Goal: Task Accomplishment & Management: Manage account settings

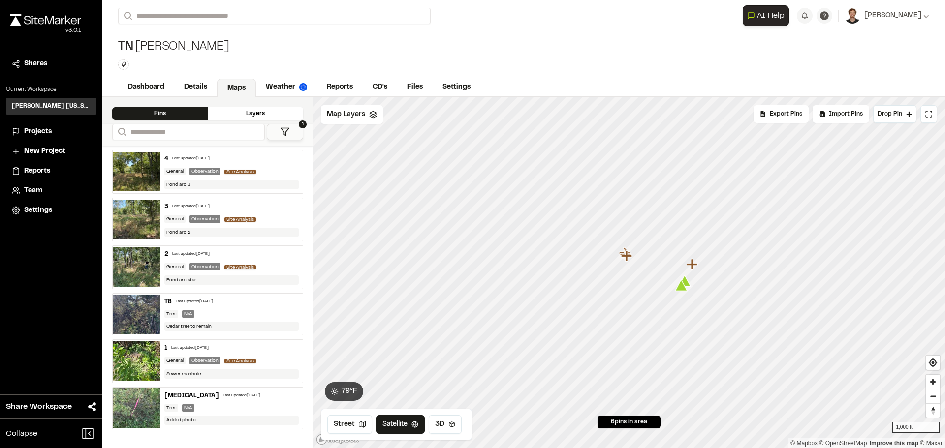
click at [22, 211] on div "Settings" at bounding box center [51, 210] width 79 height 11
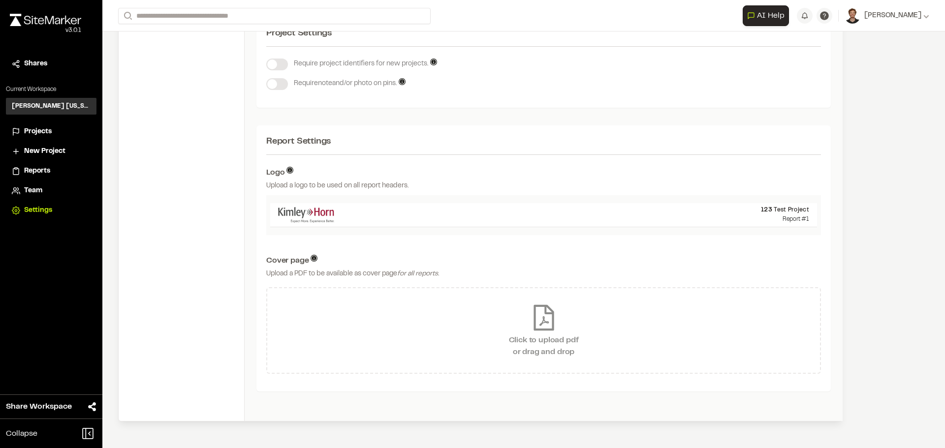
scroll to position [155, 0]
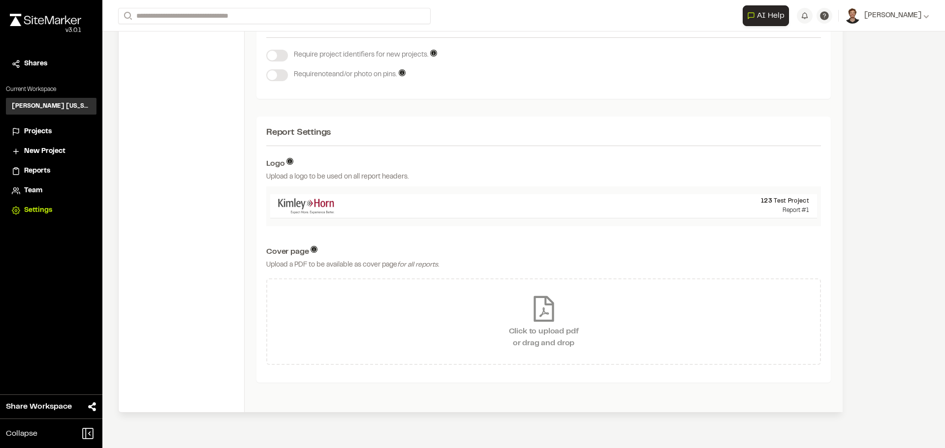
click at [321, 206] on img at bounding box center [306, 206] width 56 height 16
click at [795, 198] on p "123 Test Project" at bounding box center [575, 201] width 467 height 9
click at [33, 189] on span "Team" at bounding box center [33, 191] width 18 height 11
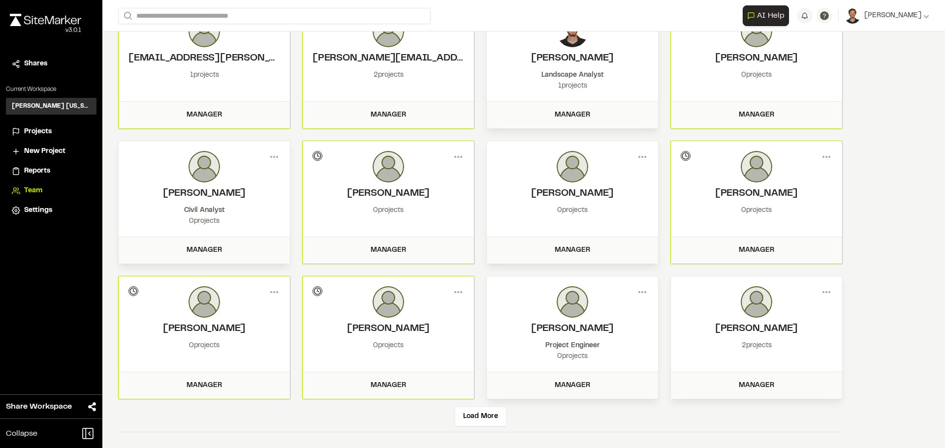
scroll to position [20, 0]
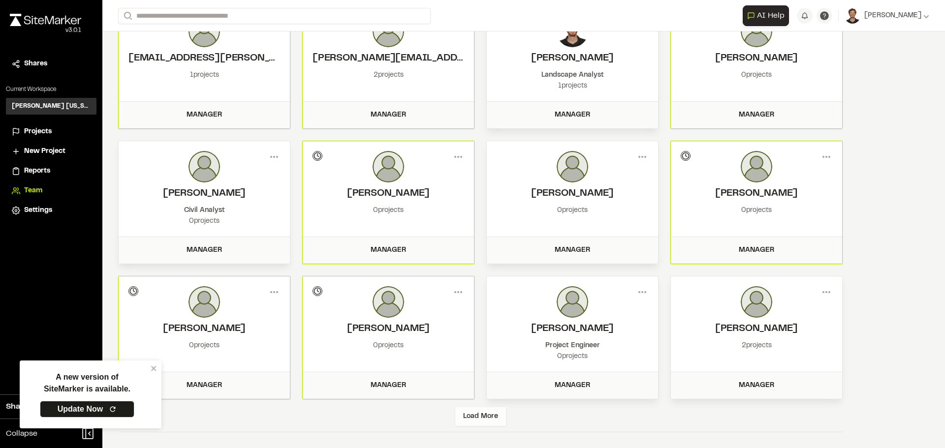
click at [473, 422] on div "Load More" at bounding box center [480, 416] width 51 height 19
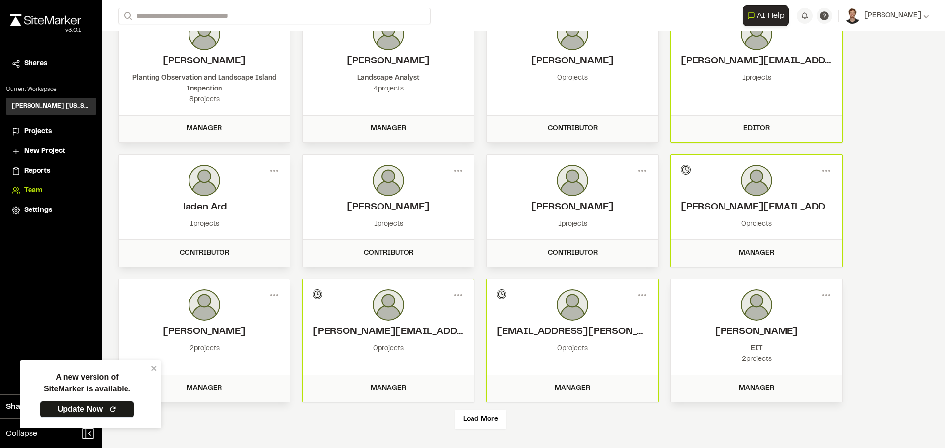
scroll to position [475, 0]
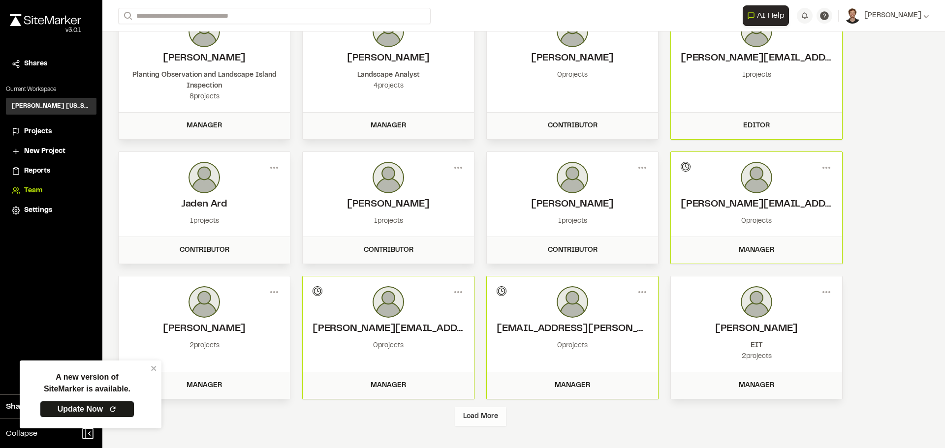
click at [475, 416] on div "Load More" at bounding box center [480, 416] width 51 height 19
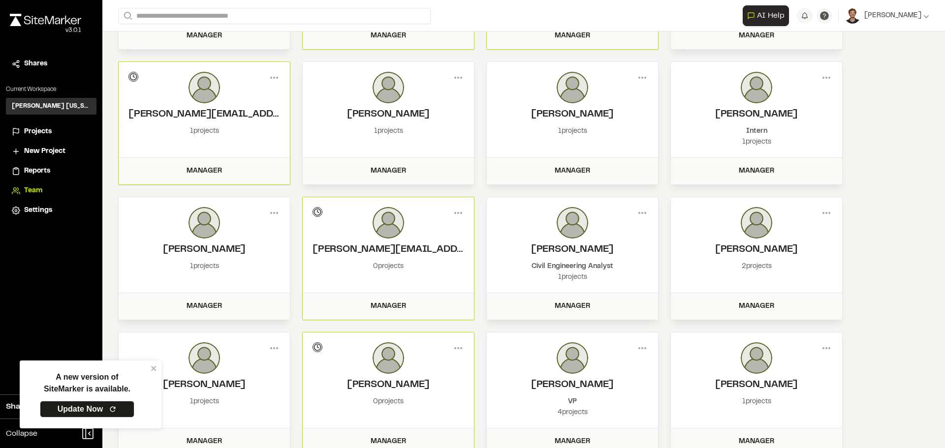
scroll to position [881, 0]
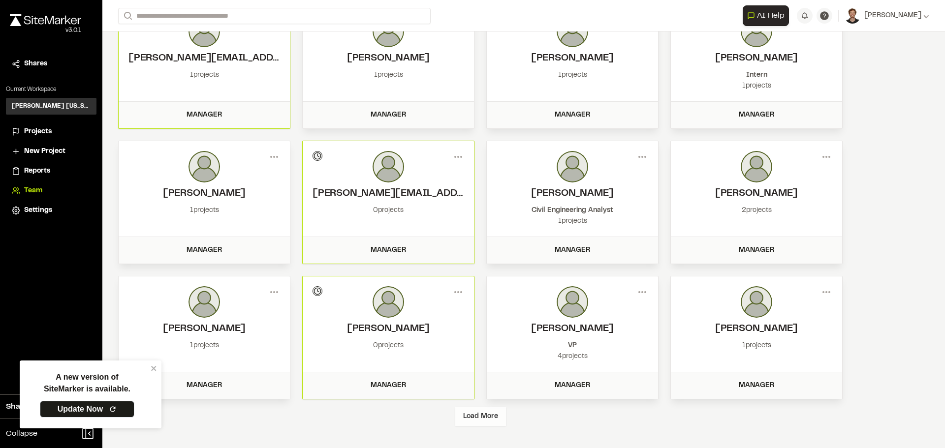
click at [477, 418] on div "Load More" at bounding box center [480, 416] width 51 height 19
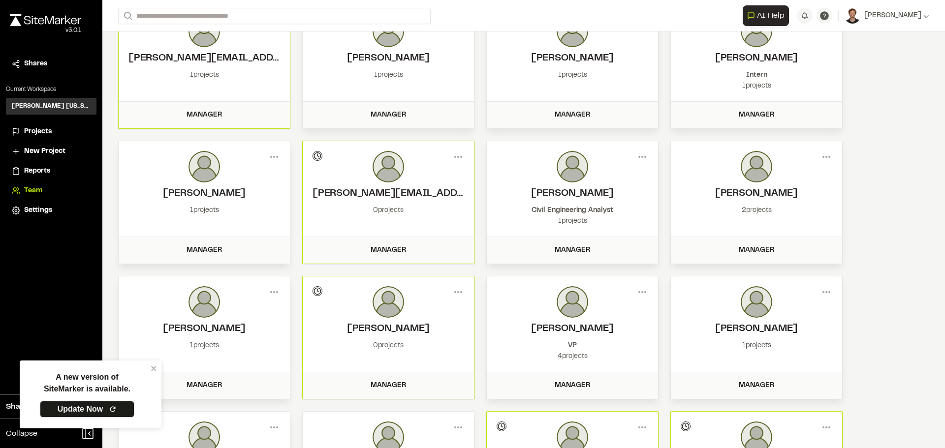
click at [68, 414] on link "Update Now" at bounding box center [87, 409] width 94 height 17
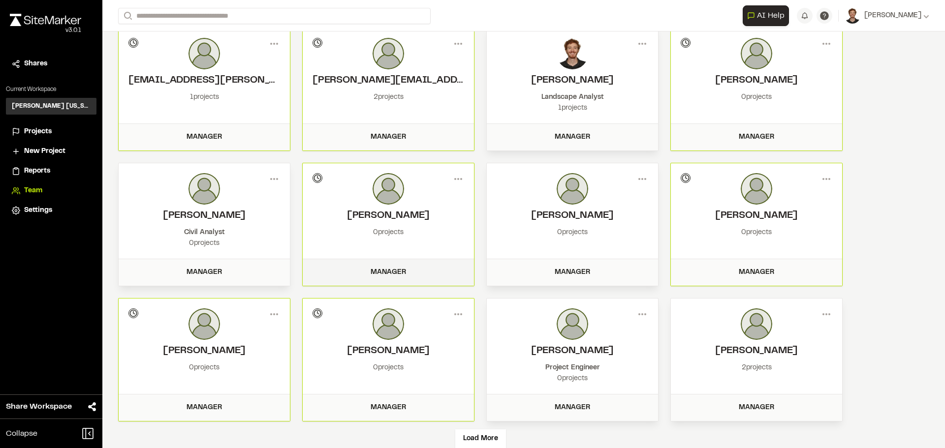
scroll to position [69, 0]
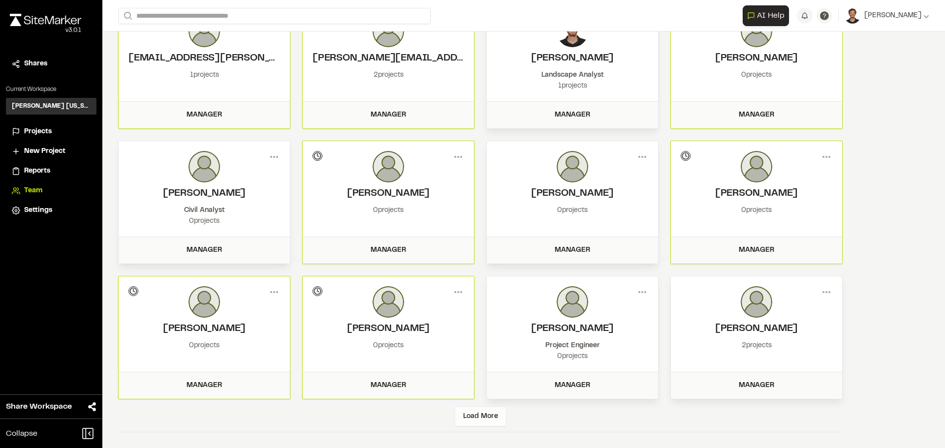
click at [486, 416] on div "Load More" at bounding box center [480, 416] width 51 height 19
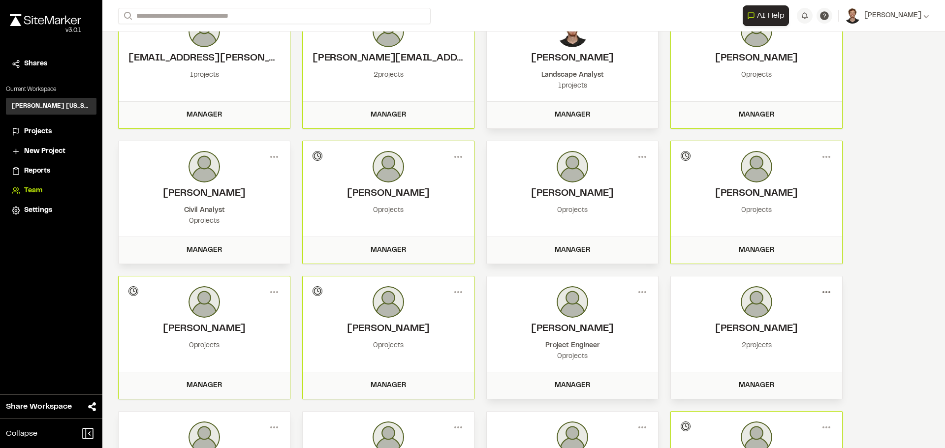
click at [828, 290] on icon at bounding box center [826, 292] width 16 height 16
click at [805, 309] on div "View" at bounding box center [791, 313] width 86 height 15
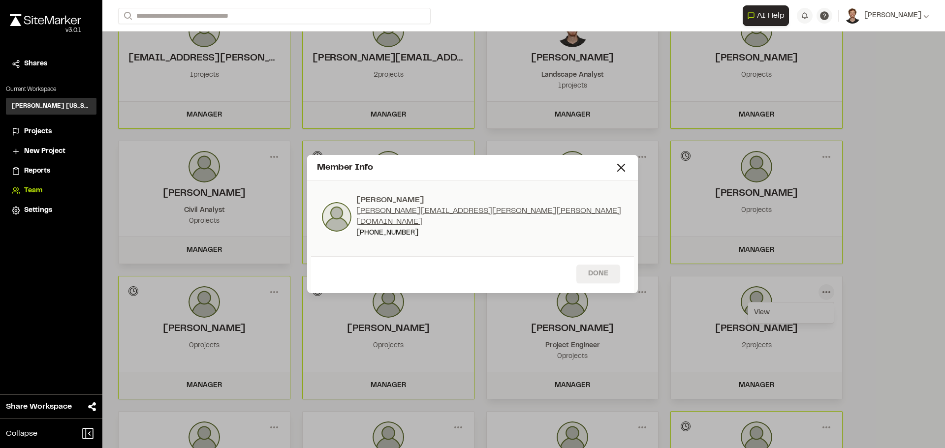
click at [600, 267] on button "Done" at bounding box center [598, 274] width 44 height 19
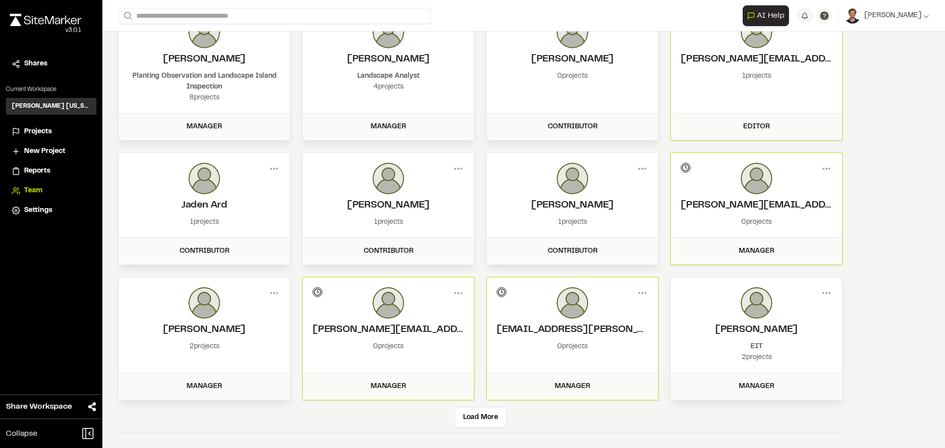
scroll to position [475, 0]
click at [466, 421] on div "Load More" at bounding box center [480, 416] width 51 height 19
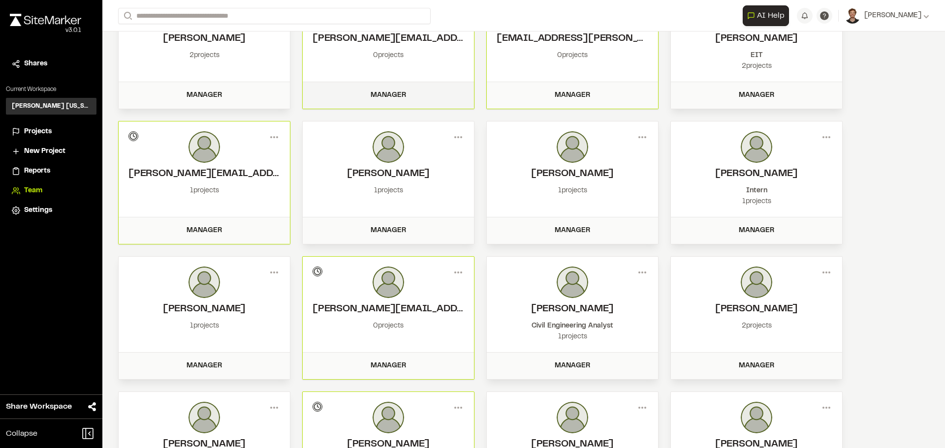
scroll to position [771, 0]
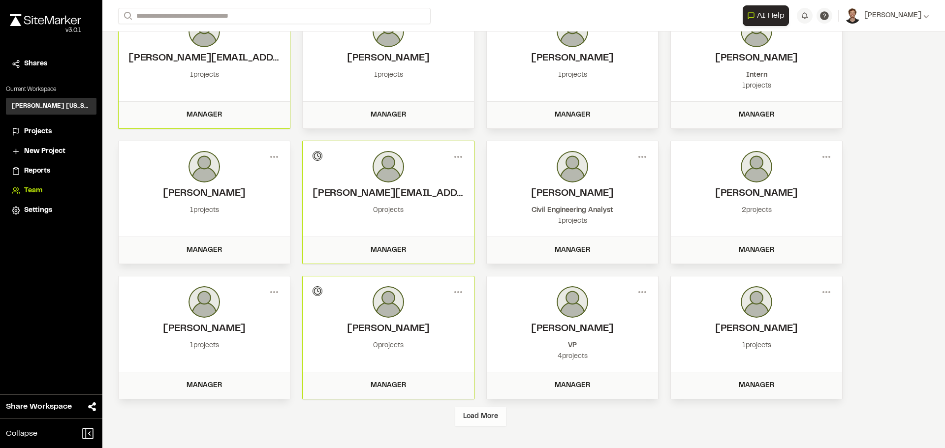
click at [478, 412] on div "Load More" at bounding box center [480, 416] width 51 height 19
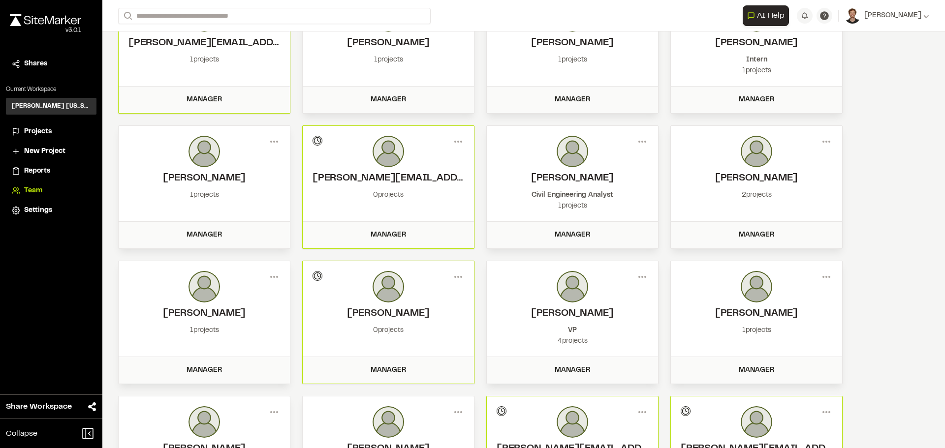
scroll to position [783, 0]
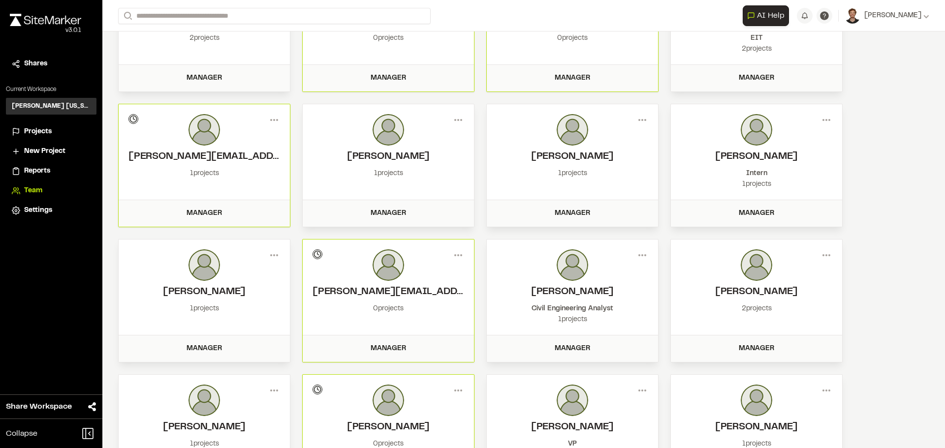
click at [44, 131] on span "Projects" at bounding box center [38, 131] width 28 height 11
